Goal: Task Accomplishment & Management: Manage account settings

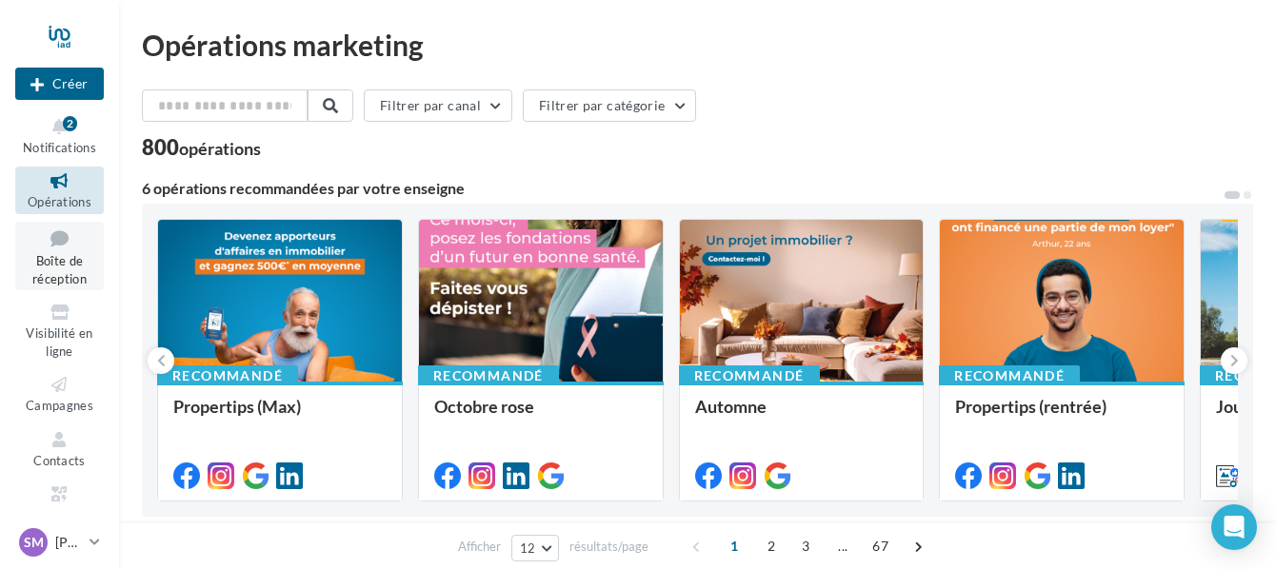
click at [52, 268] on span "Boîte de réception" at bounding box center [59, 269] width 54 height 33
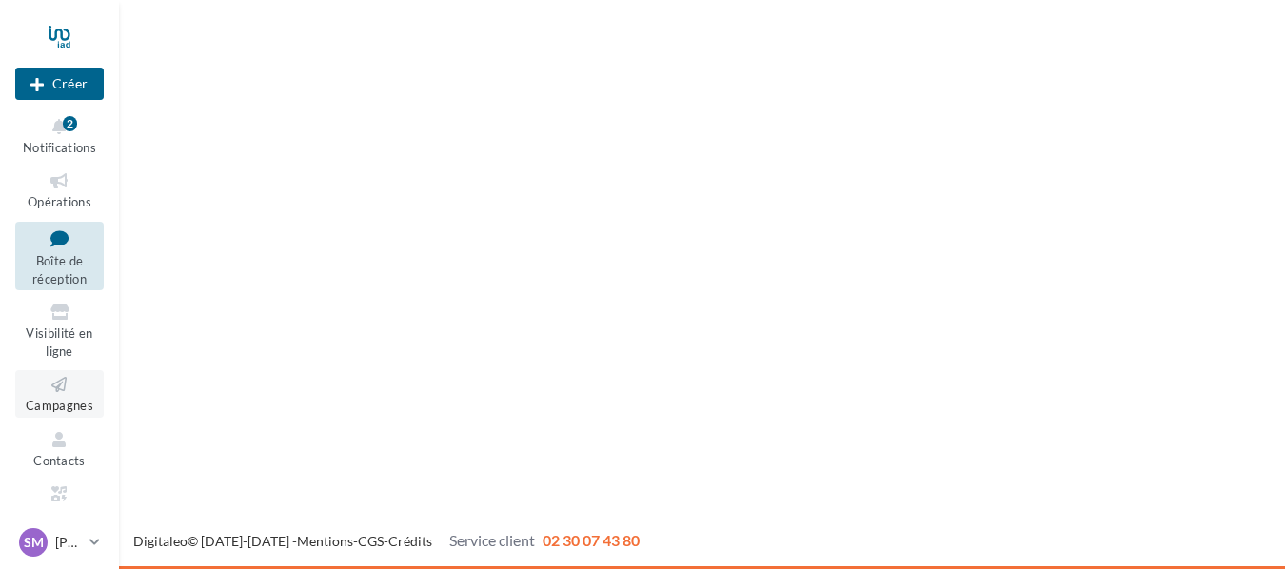
click at [65, 397] on link "Campagnes" at bounding box center [59, 393] width 89 height 47
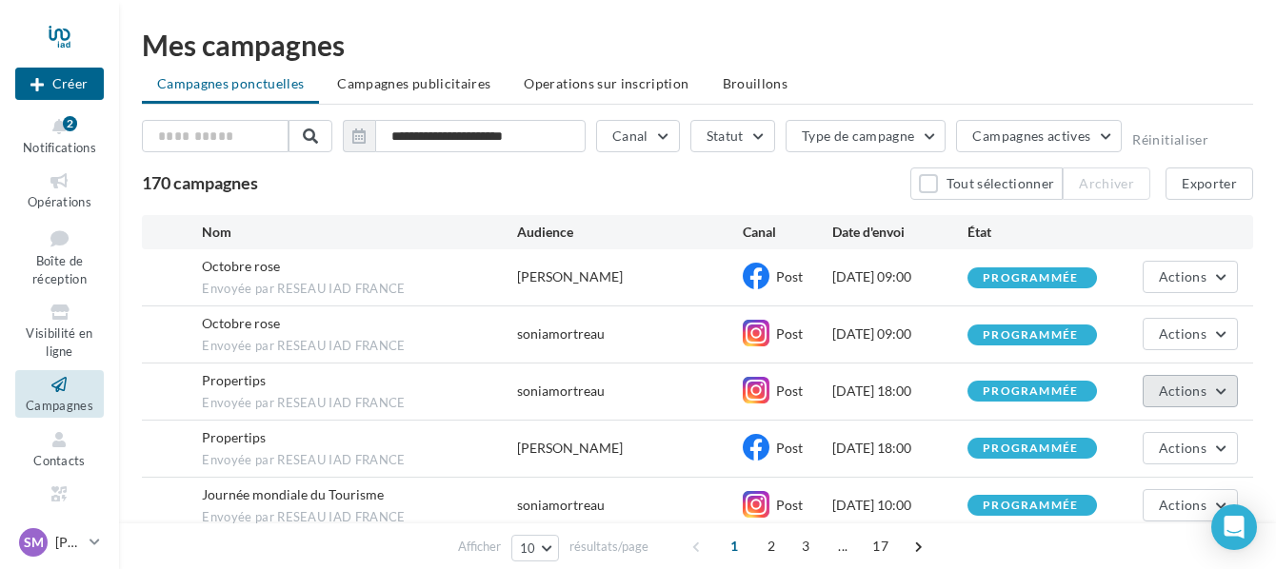
click at [1224, 388] on button "Actions" at bounding box center [1189, 391] width 95 height 32
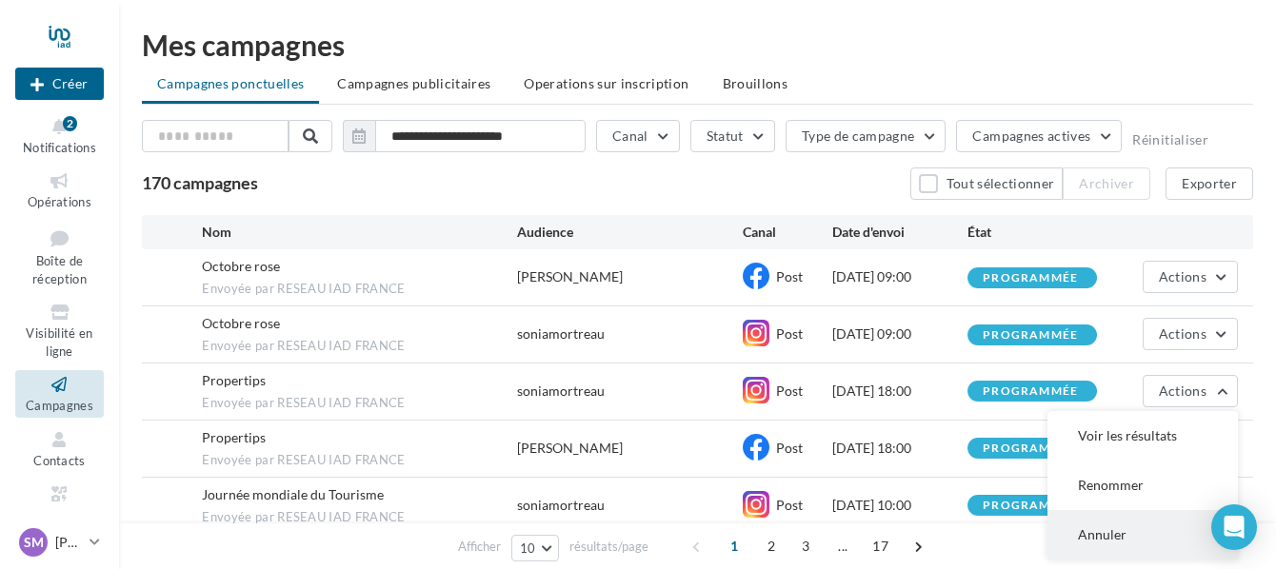
click at [1118, 532] on button "Annuler" at bounding box center [1142, 535] width 190 height 50
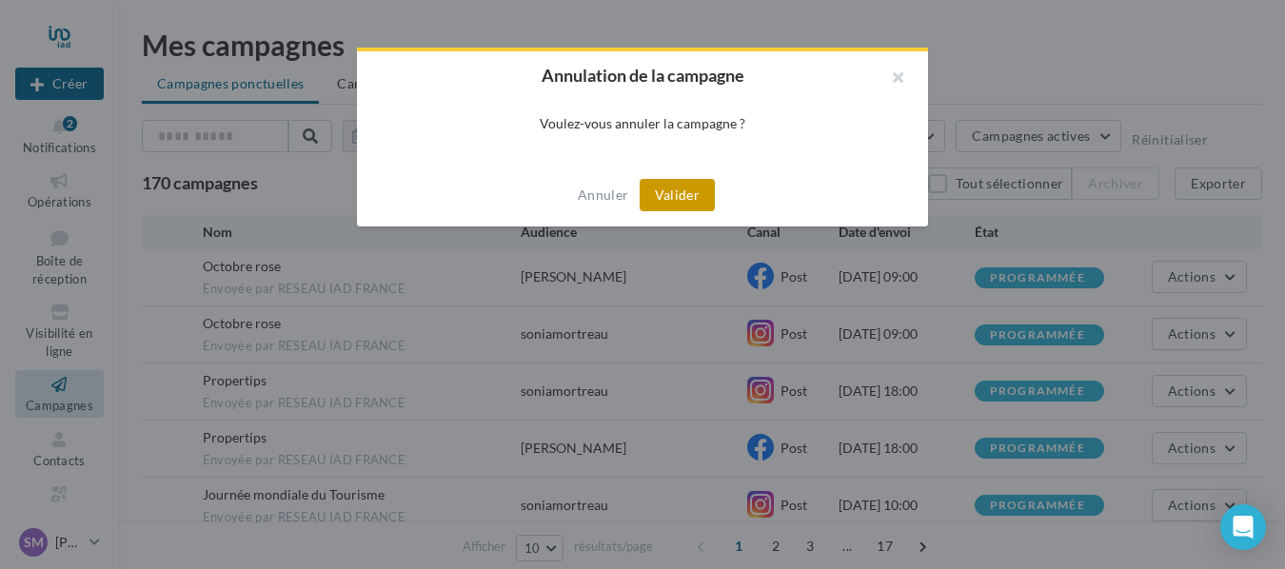
click at [685, 196] on button "Valider" at bounding box center [677, 195] width 75 height 32
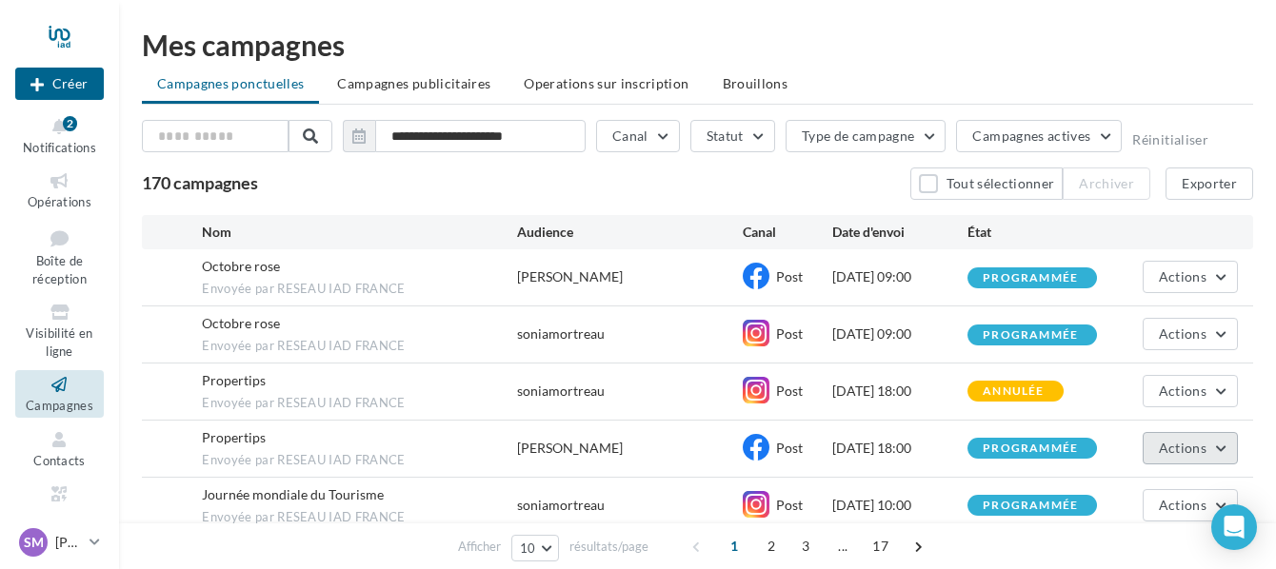
click at [1226, 446] on button "Actions" at bounding box center [1189, 448] width 95 height 32
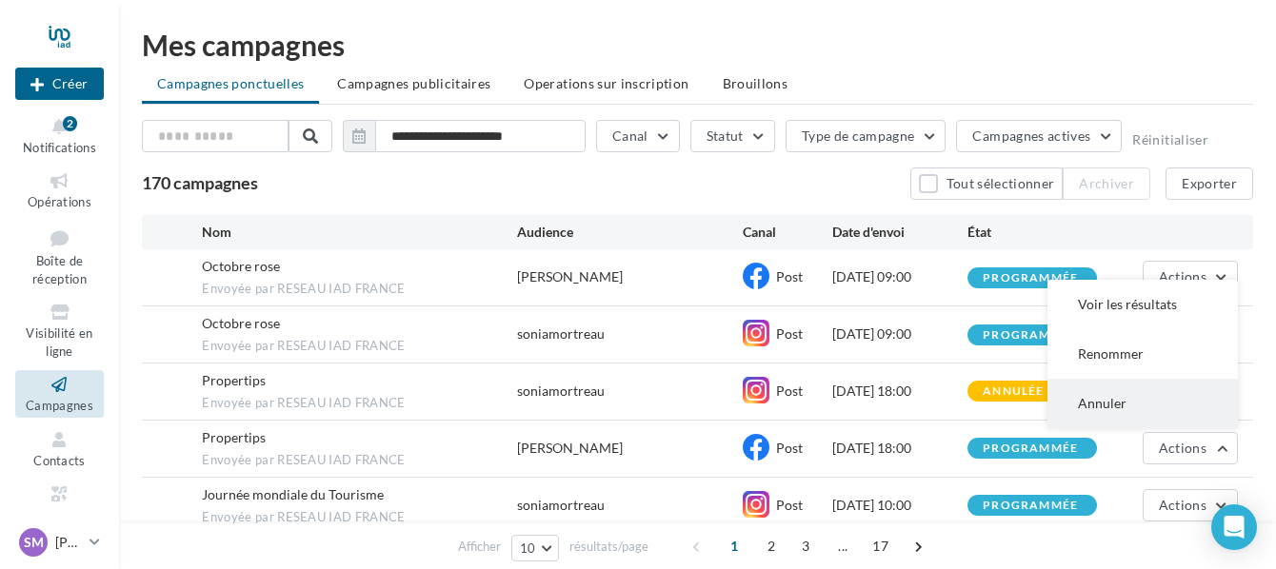
click at [1123, 398] on button "Annuler" at bounding box center [1142, 404] width 190 height 50
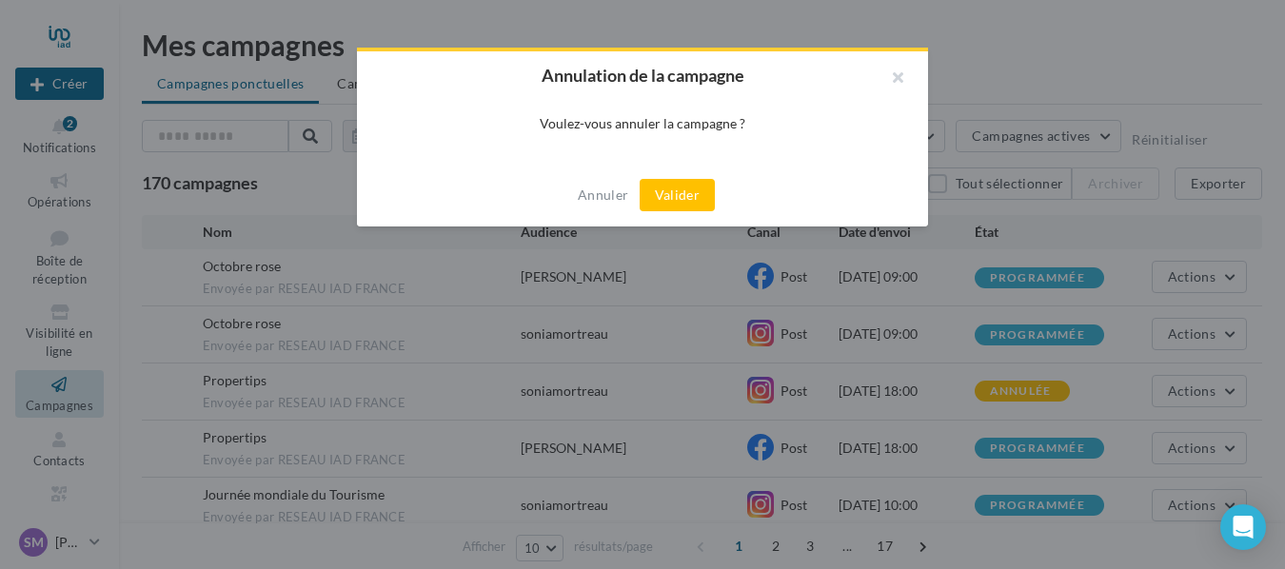
click at [681, 187] on button "Valider" at bounding box center [677, 195] width 75 height 32
